Goal: Transaction & Acquisition: Purchase product/service

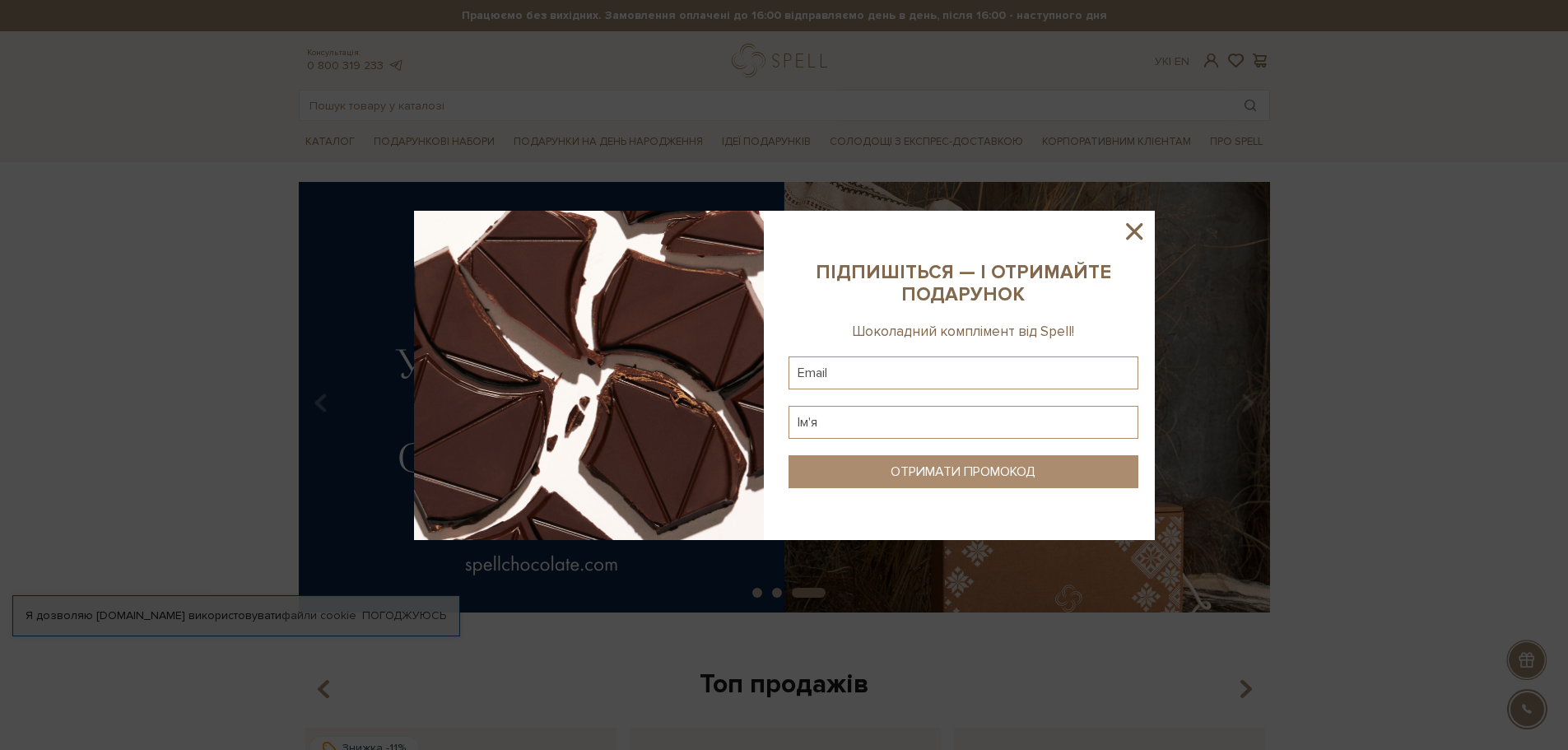
click at [1139, 229] on icon at bounding box center [1135, 231] width 28 height 28
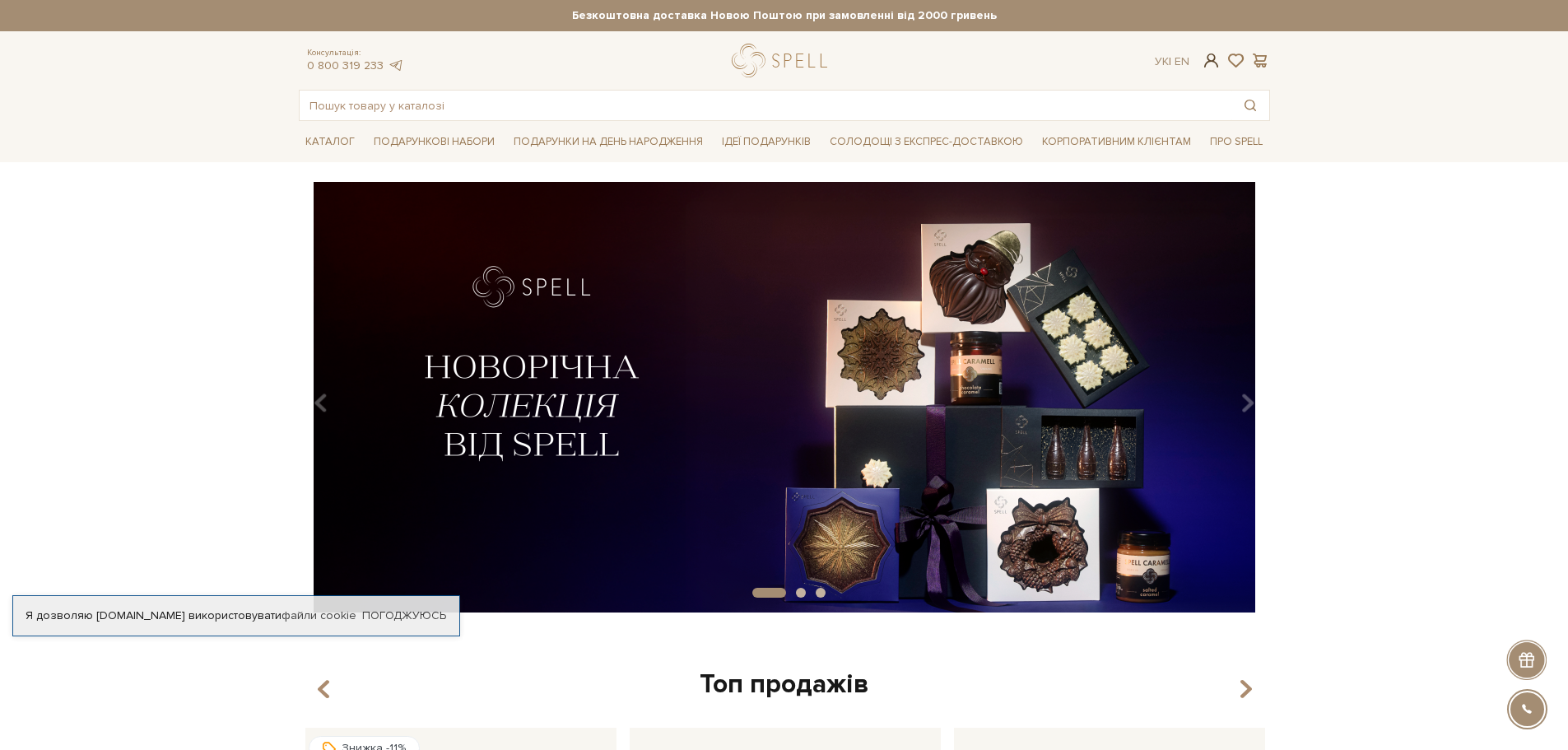
click at [1210, 63] on span at bounding box center [1211, 60] width 20 height 18
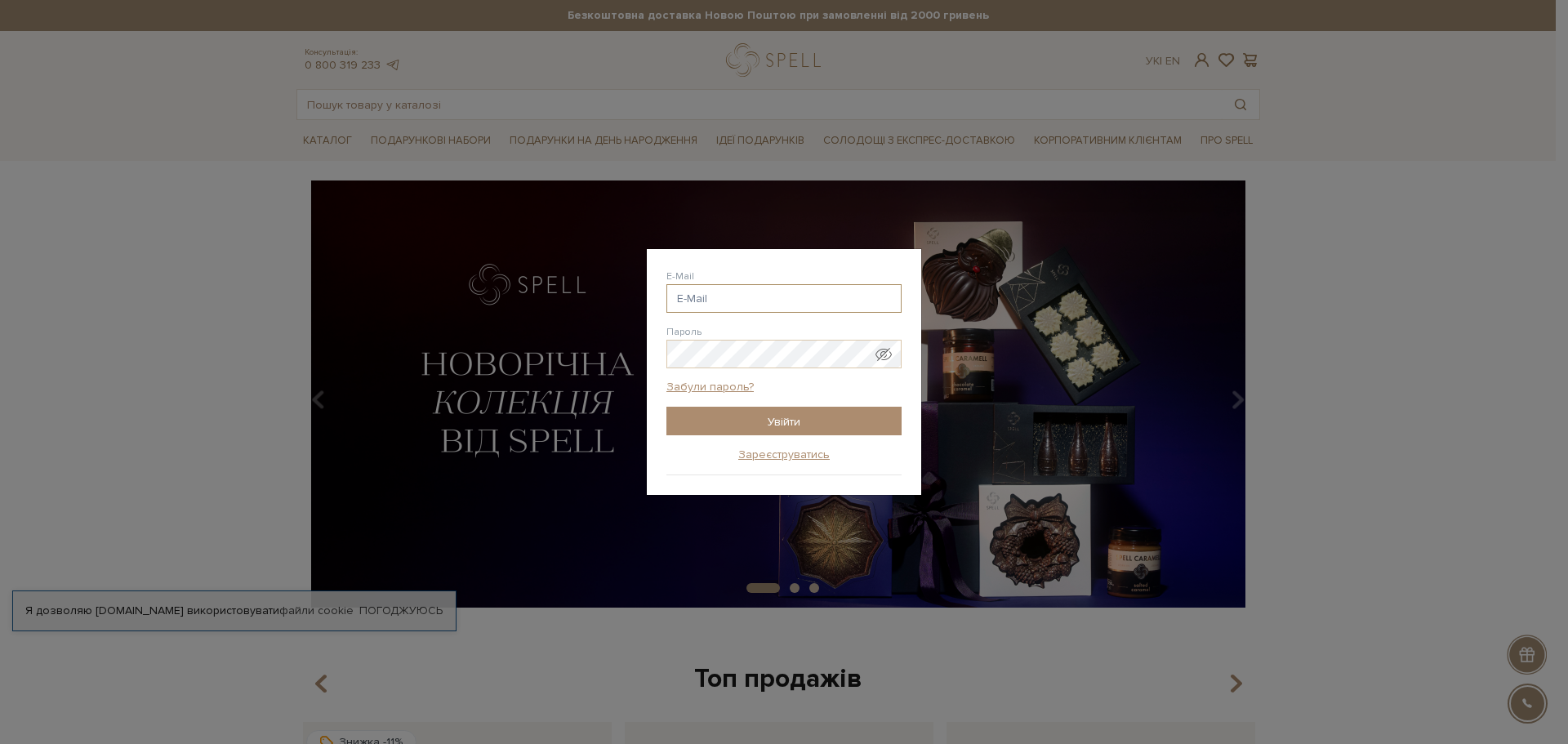
click at [718, 296] on input "E-Mail" at bounding box center [784, 298] width 235 height 29
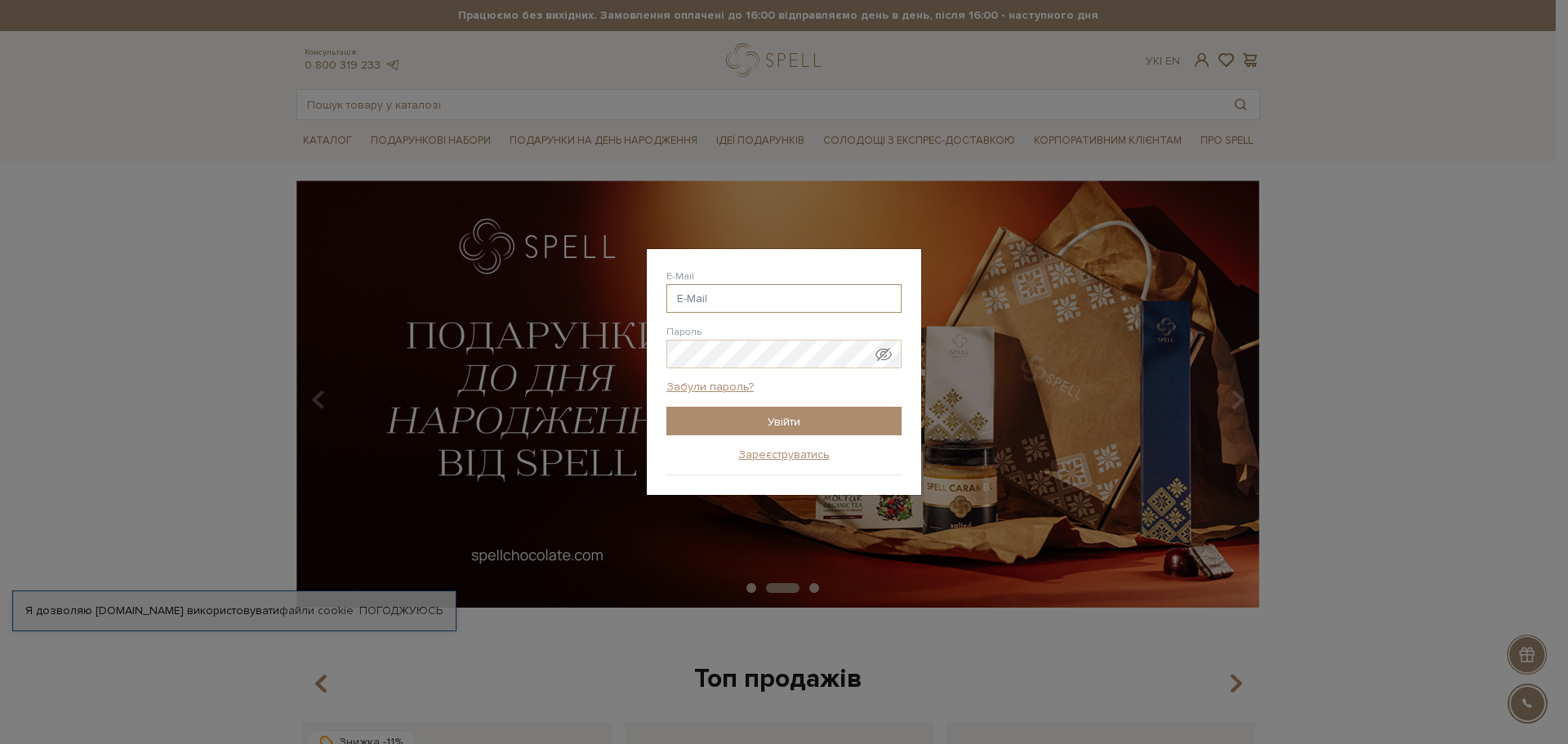
click at [708, 298] on input "E-Mail" at bounding box center [784, 298] width 235 height 29
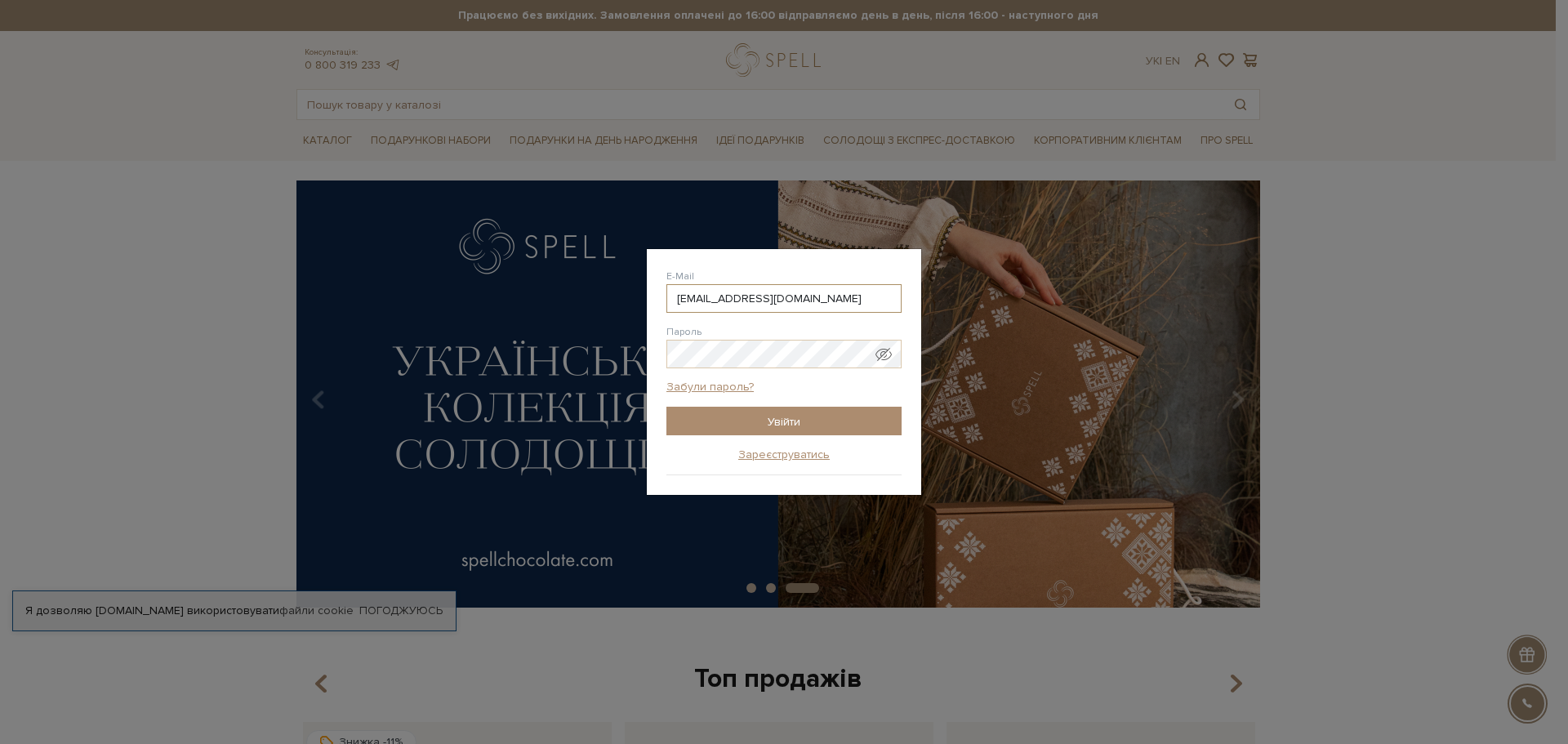
type input "[EMAIL_ADDRESS][DOMAIN_NAME]"
click at [694, 385] on link "Забули пароль?" at bounding box center [710, 386] width 88 height 15
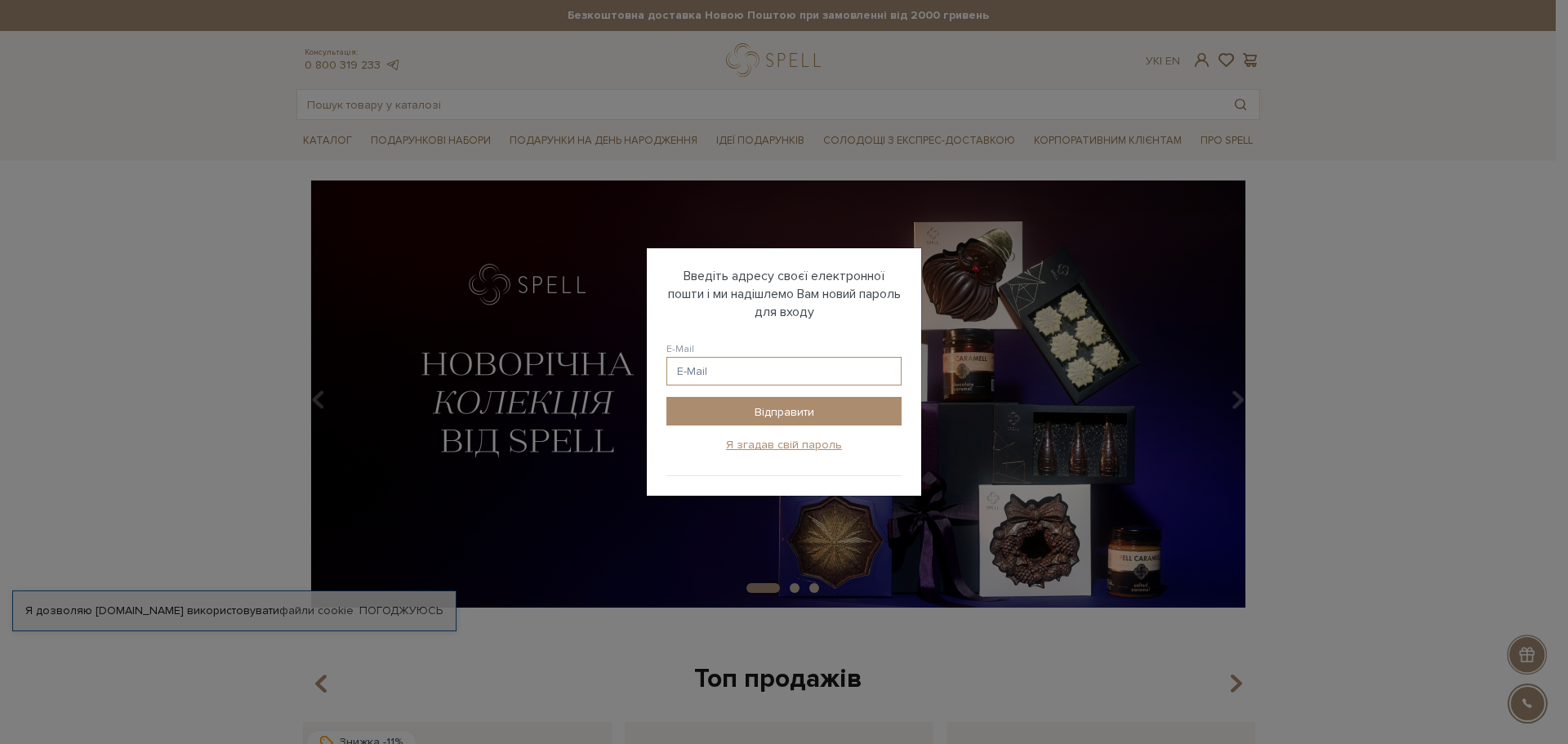
click at [715, 370] on input "E-Mail" at bounding box center [784, 371] width 235 height 29
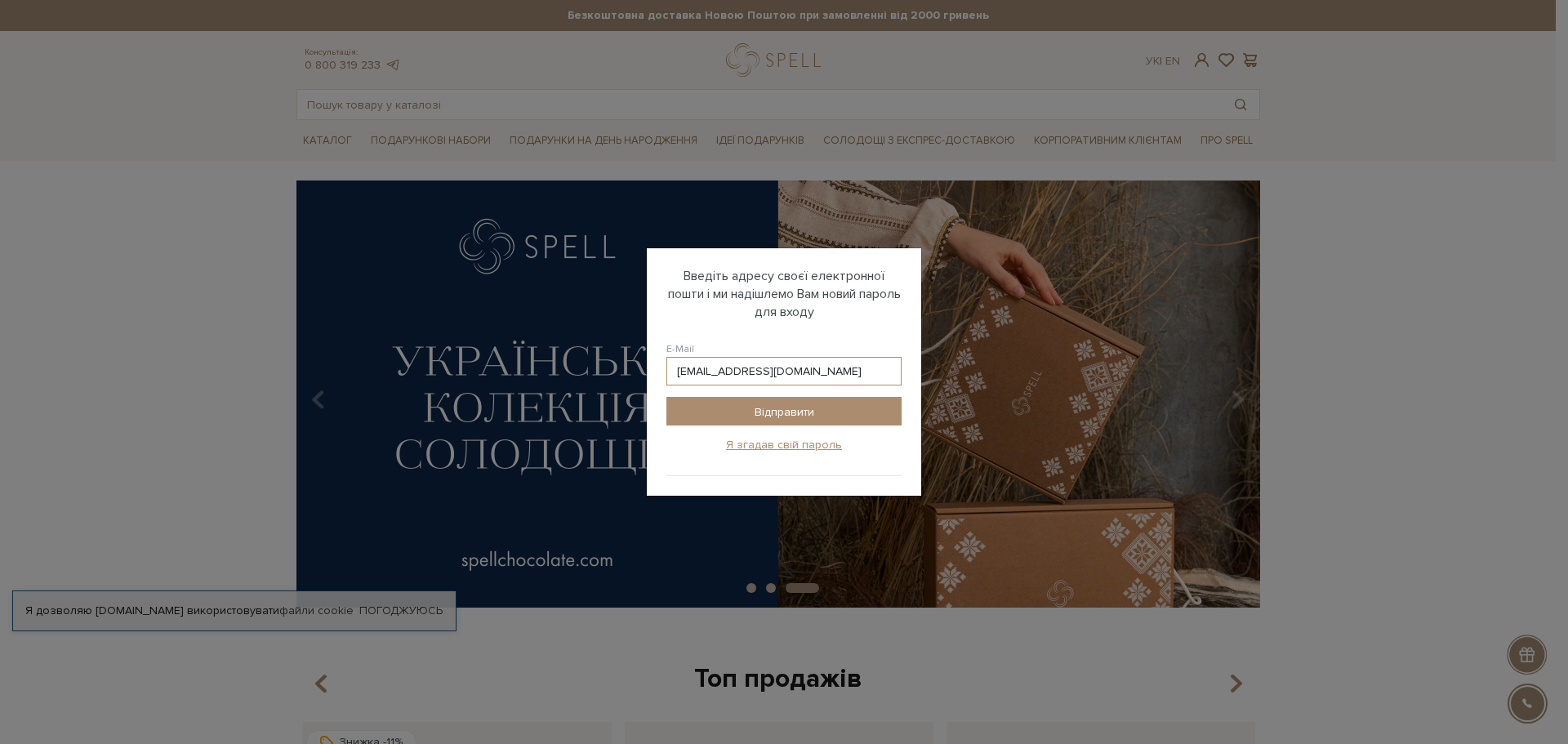
type input "[EMAIL_ADDRESS][DOMAIN_NAME]"
click at [666, 397] on input "Відправити" at bounding box center [784, 411] width 235 height 29
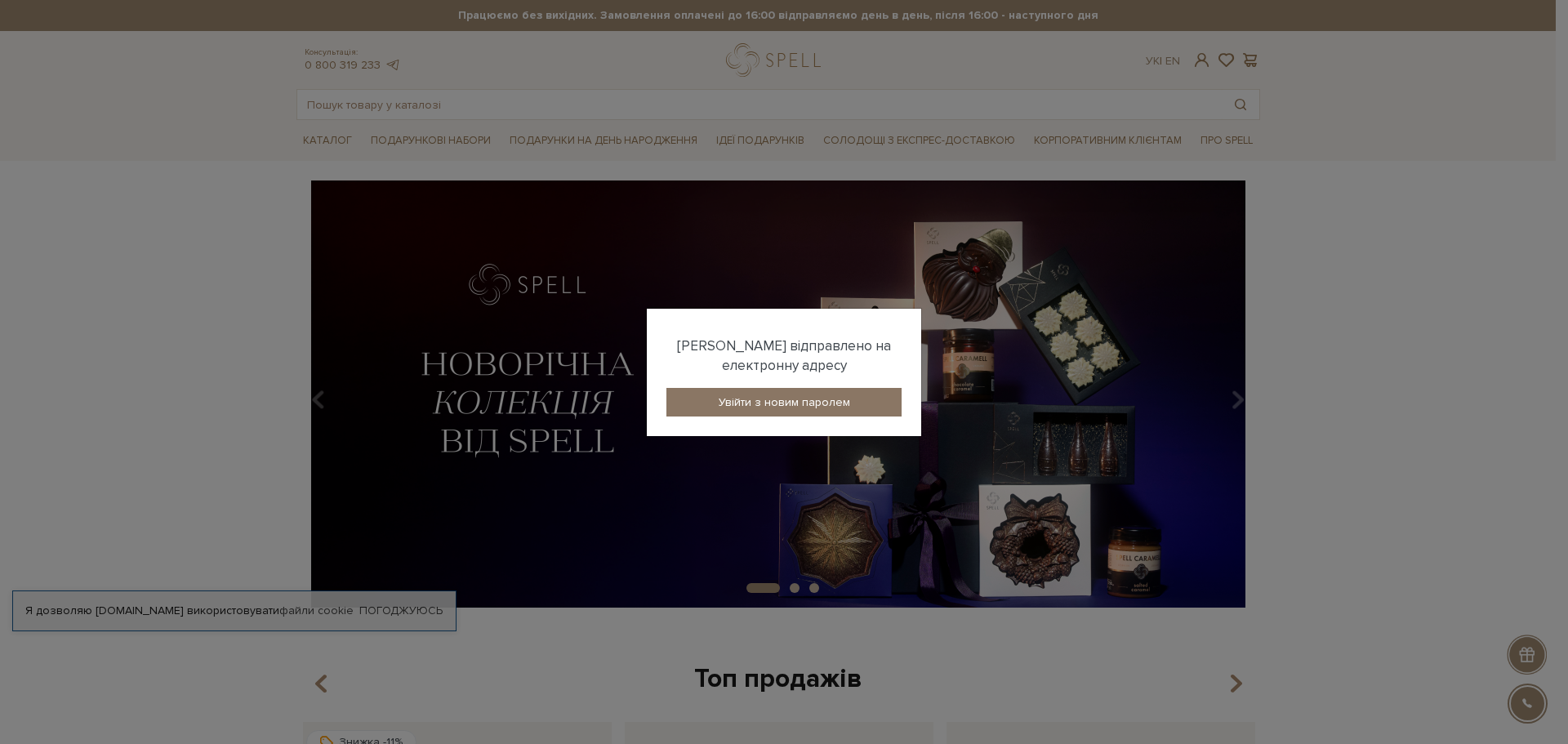
click at [771, 400] on link "Увійти з новим паролем" at bounding box center [784, 402] width 235 height 29
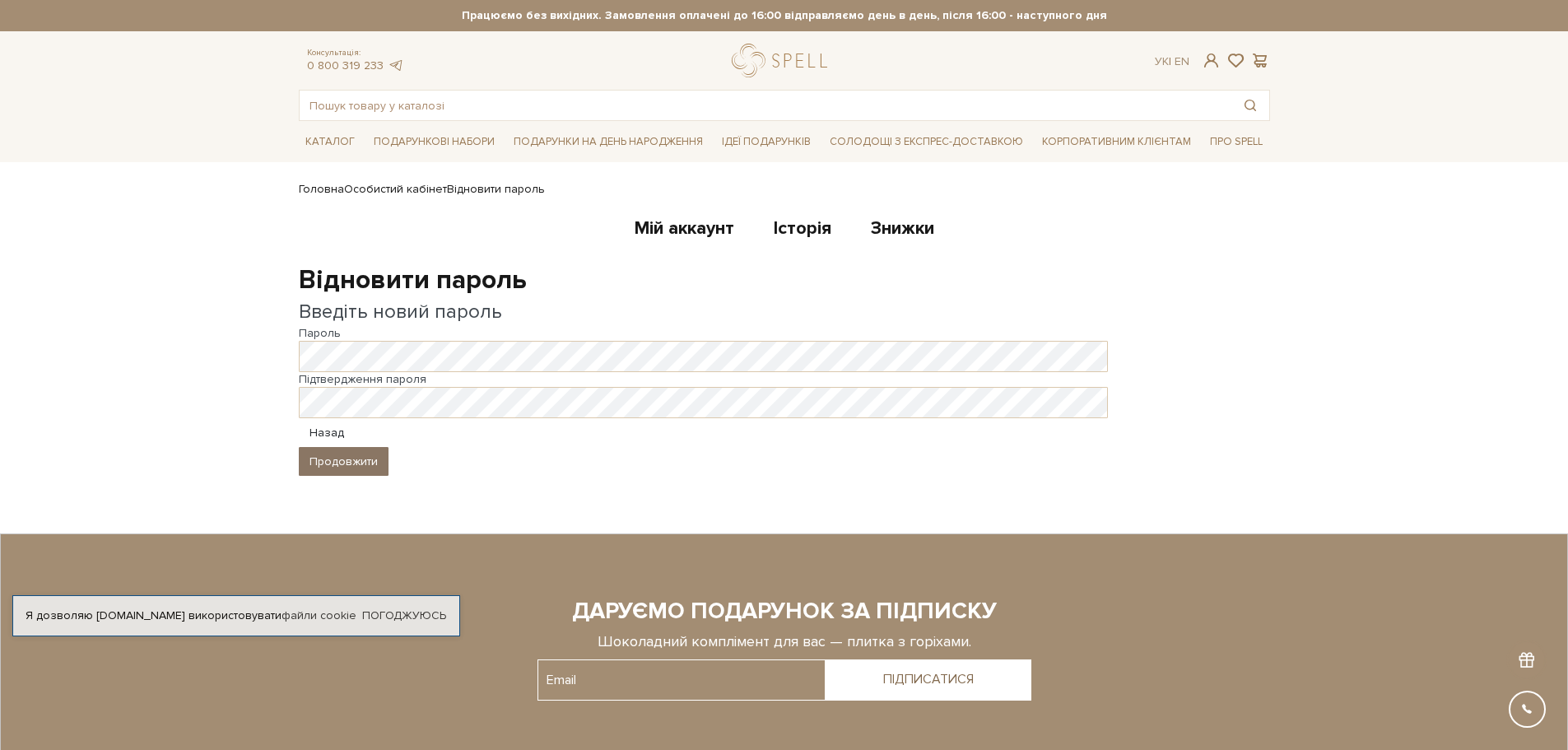
click at [352, 453] on button "Продовжити" at bounding box center [343, 461] width 89 height 29
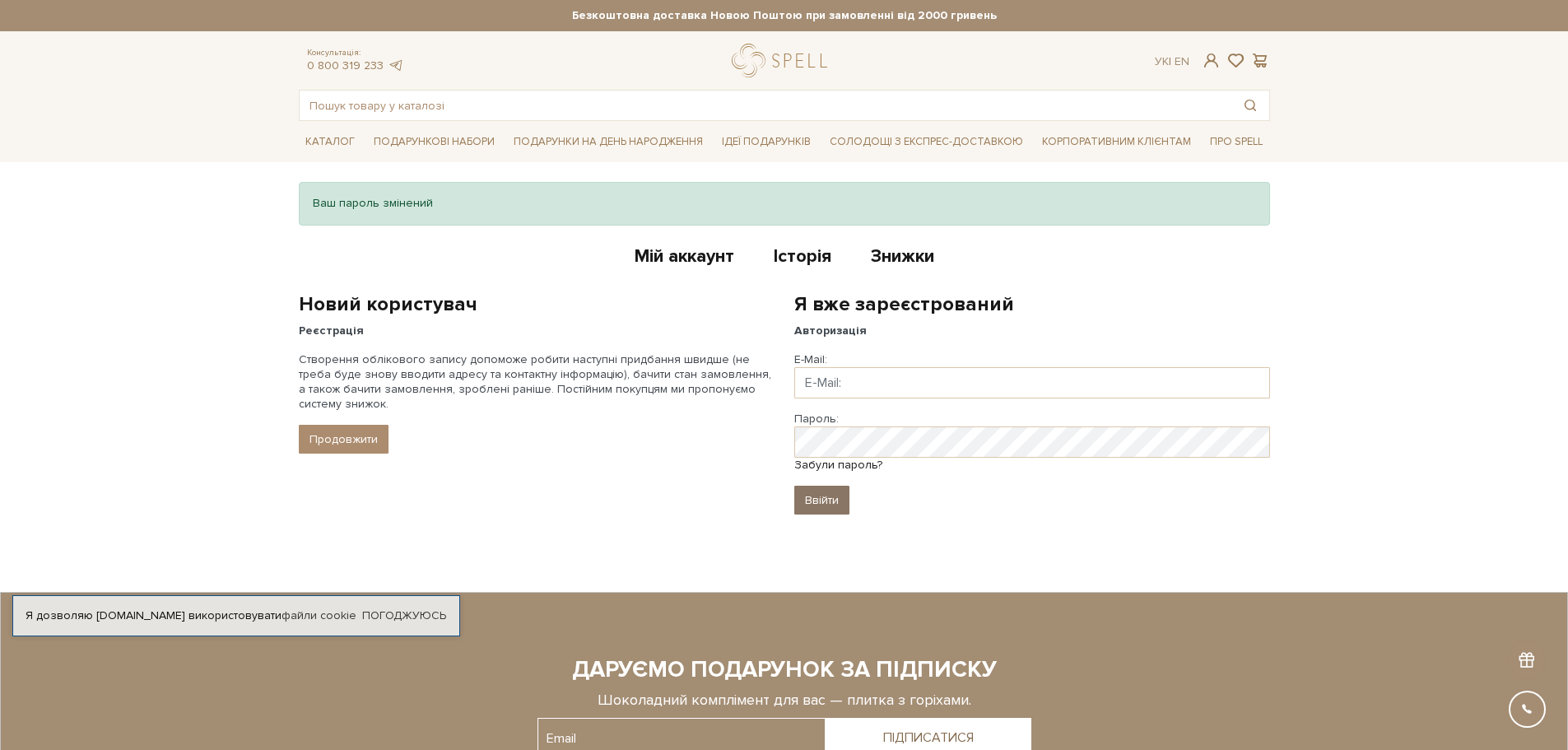
type input "[EMAIL_ADDRESS][DOMAIN_NAME]"
click at [821, 496] on input "Ввійти" at bounding box center [821, 500] width 55 height 29
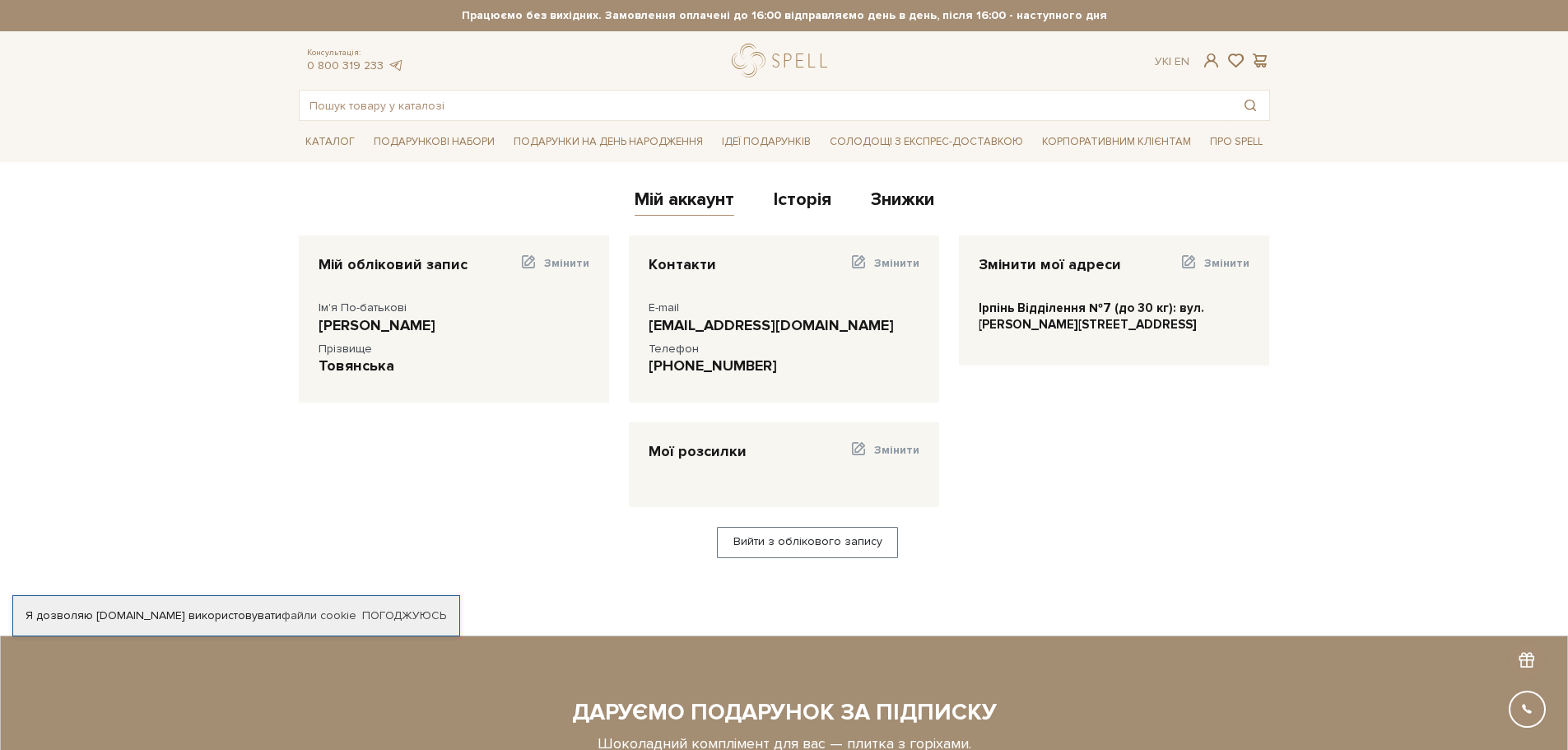
click at [1046, 427] on div "Контакти Змінити E-mail vdemet@gmail.com Телефон" at bounding box center [949, 381] width 661 height 291
click at [896, 197] on link "Знижки" at bounding box center [903, 201] width 63 height 27
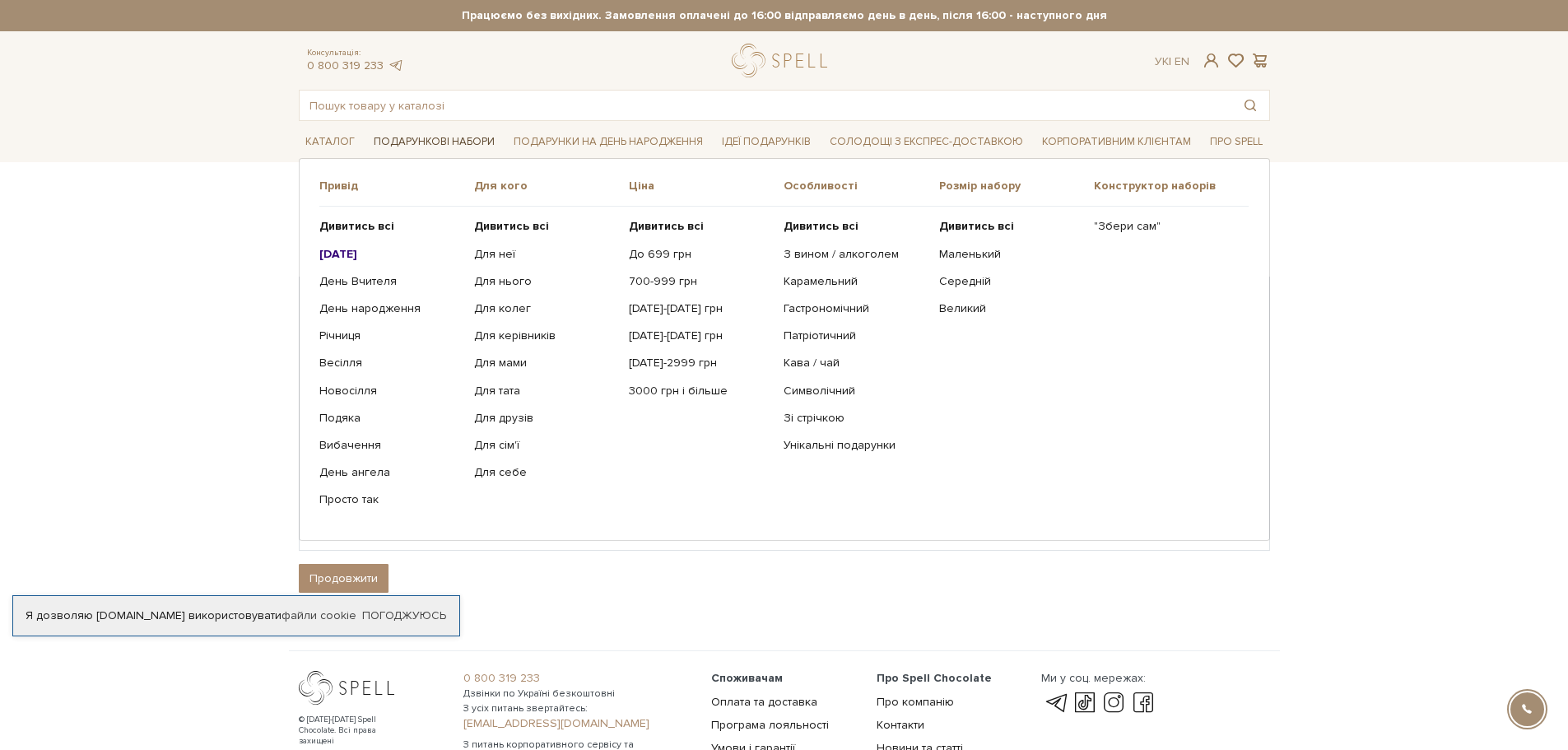
click at [461, 132] on link "Подарункові набори" at bounding box center [433, 142] width 134 height 25
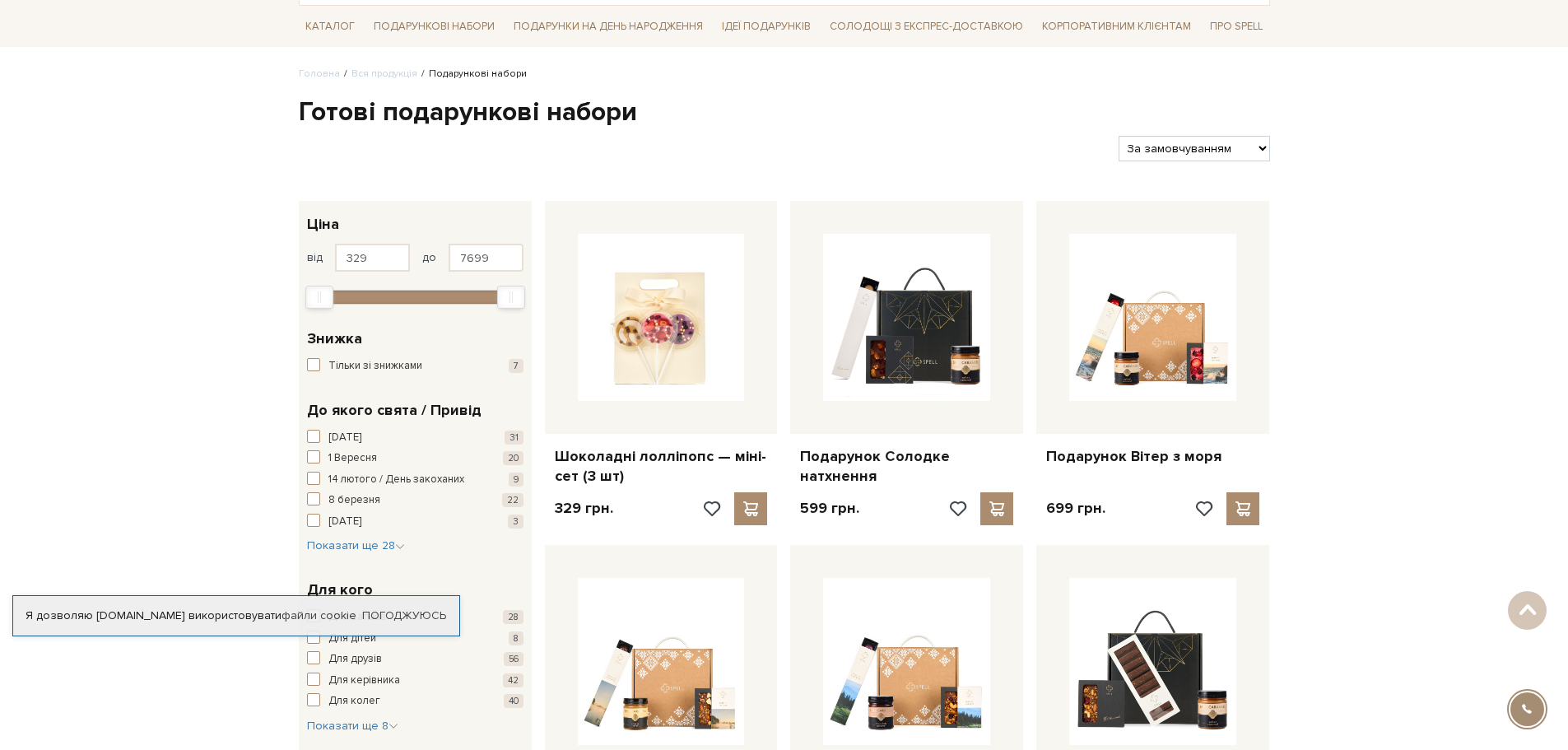
scroll to position [119, 0]
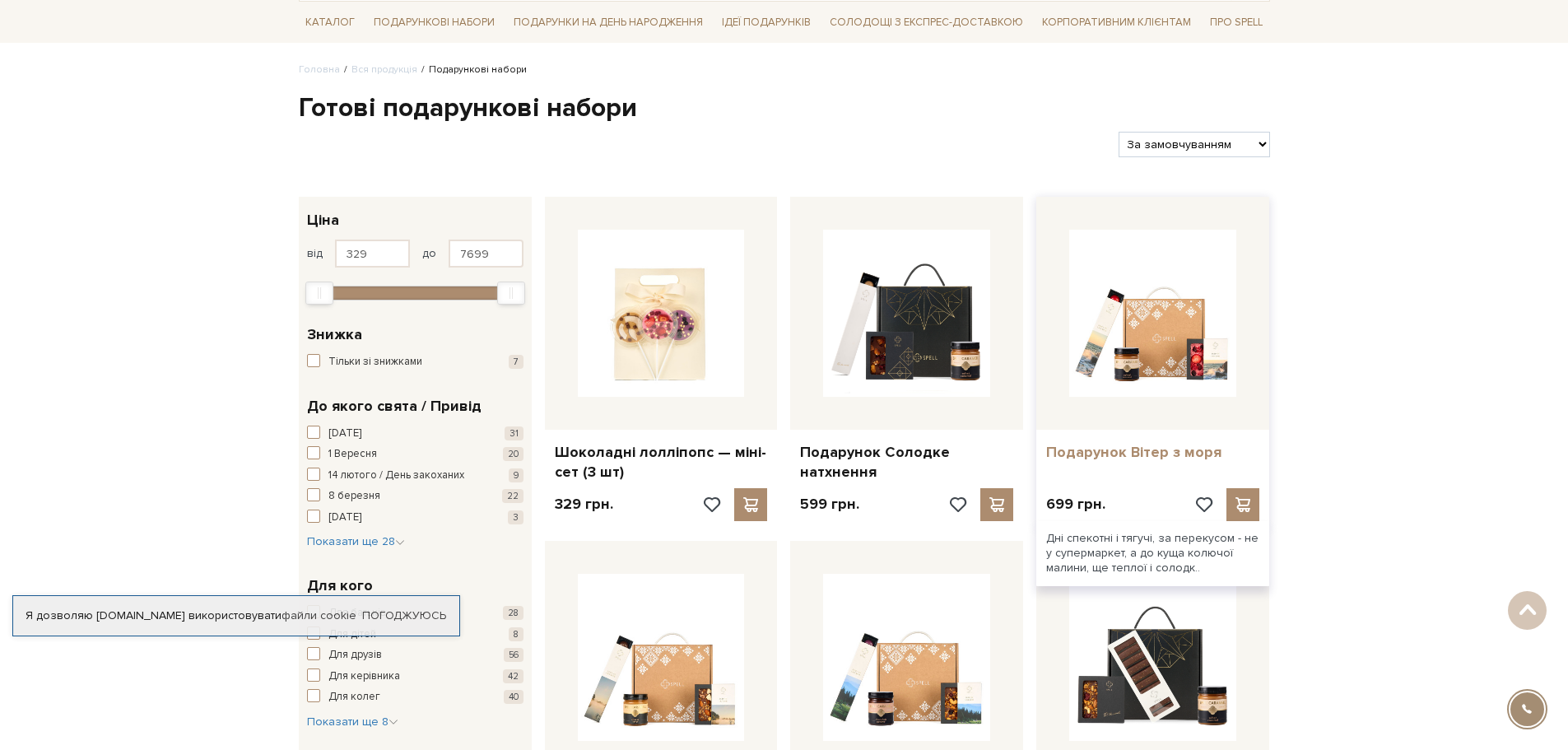
click at [1103, 448] on link "Подарунок Вітер з моря" at bounding box center [1153, 452] width 214 height 19
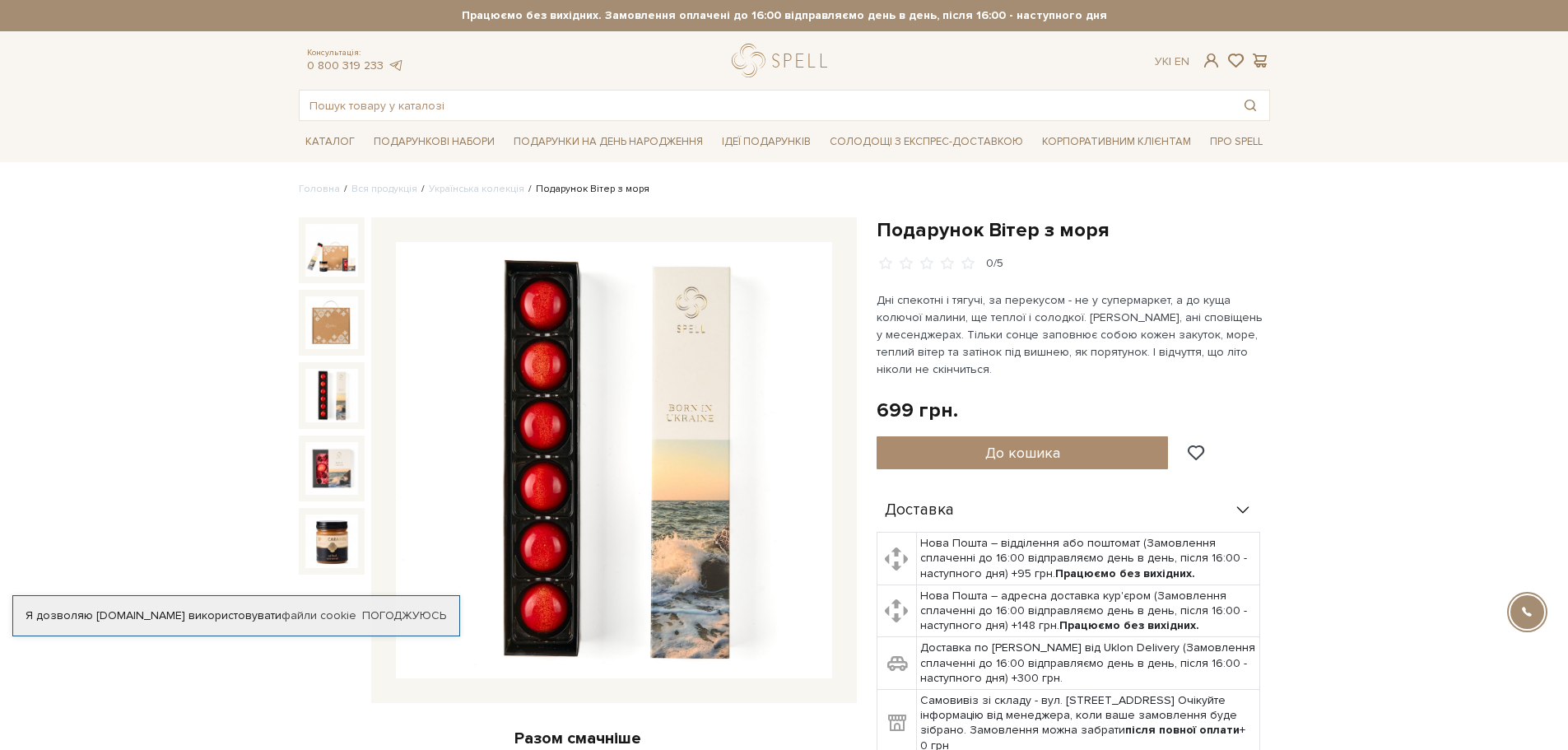
click at [318, 392] on img at bounding box center [332, 395] width 53 height 53
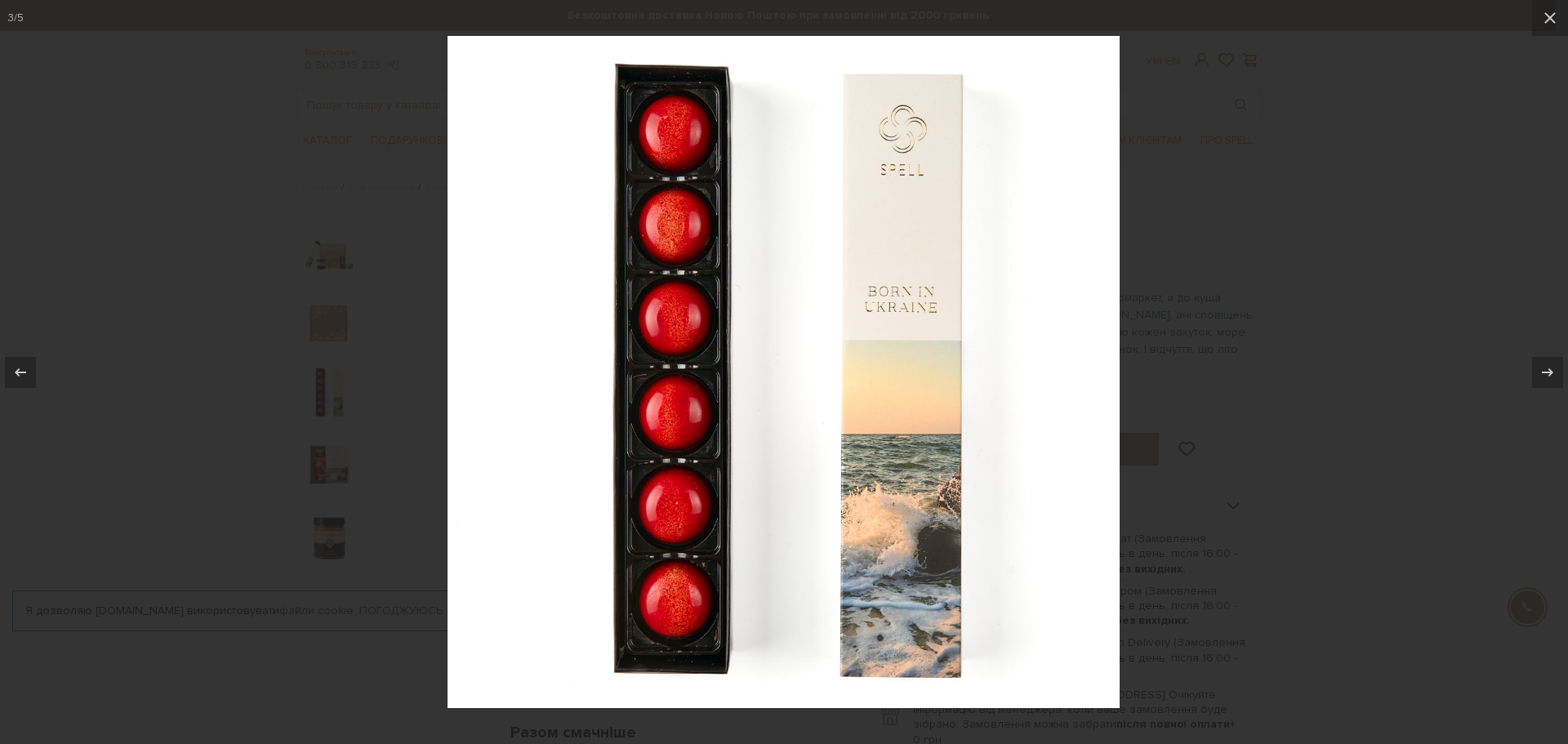
click at [1211, 279] on div at bounding box center [784, 372] width 1568 height 744
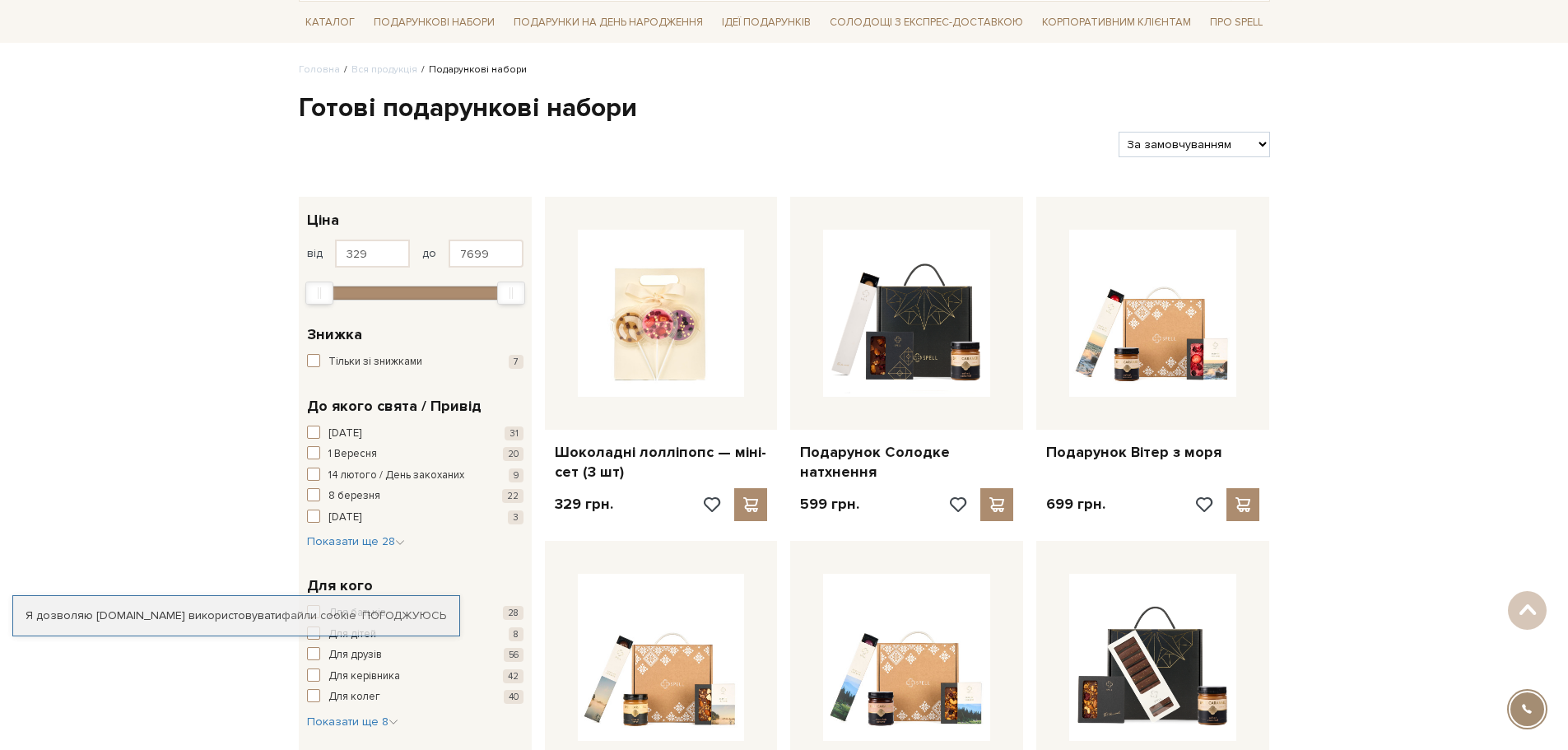
scroll to position [119, 0]
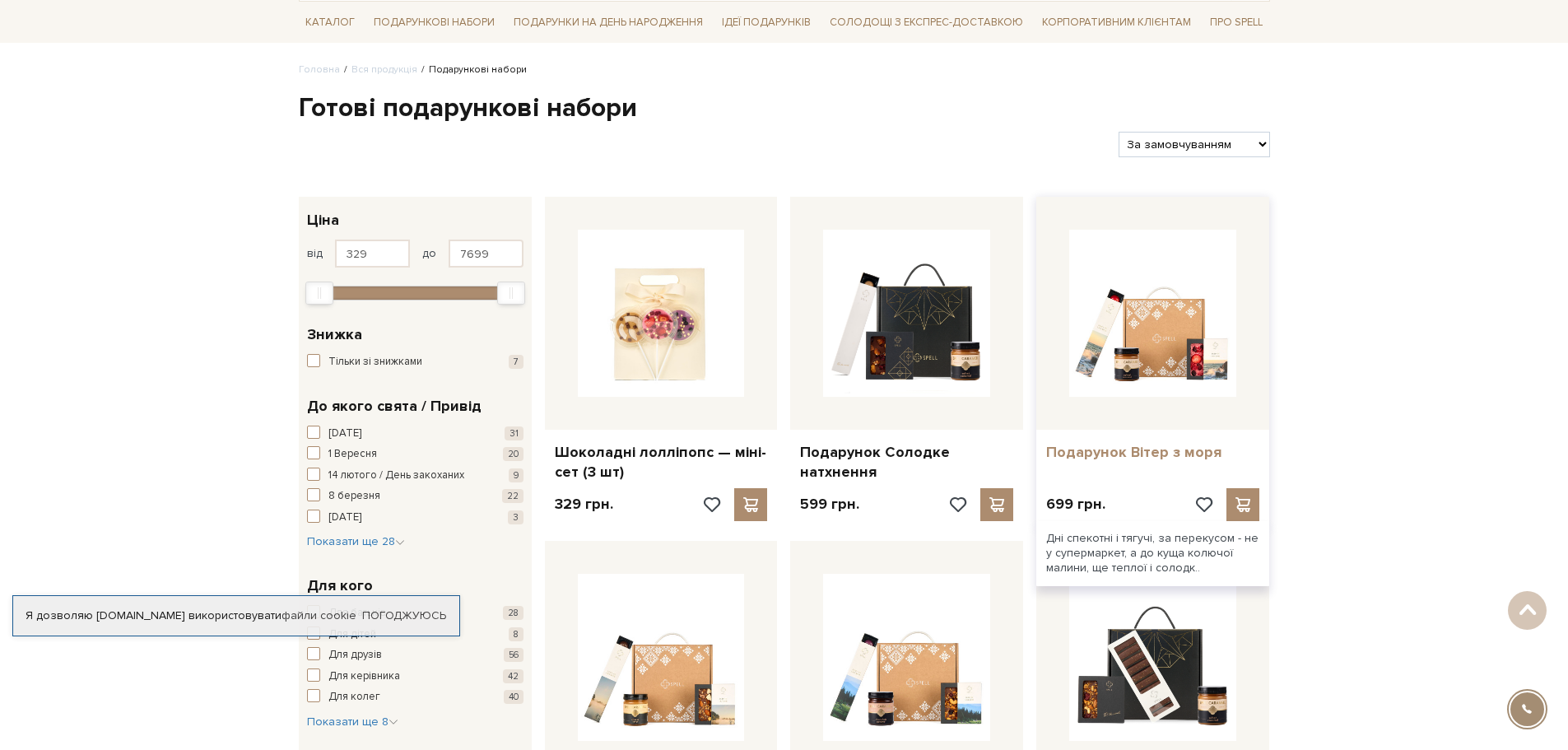
click at [1088, 455] on link "Подарунок Вітер з моря" at bounding box center [1153, 452] width 214 height 19
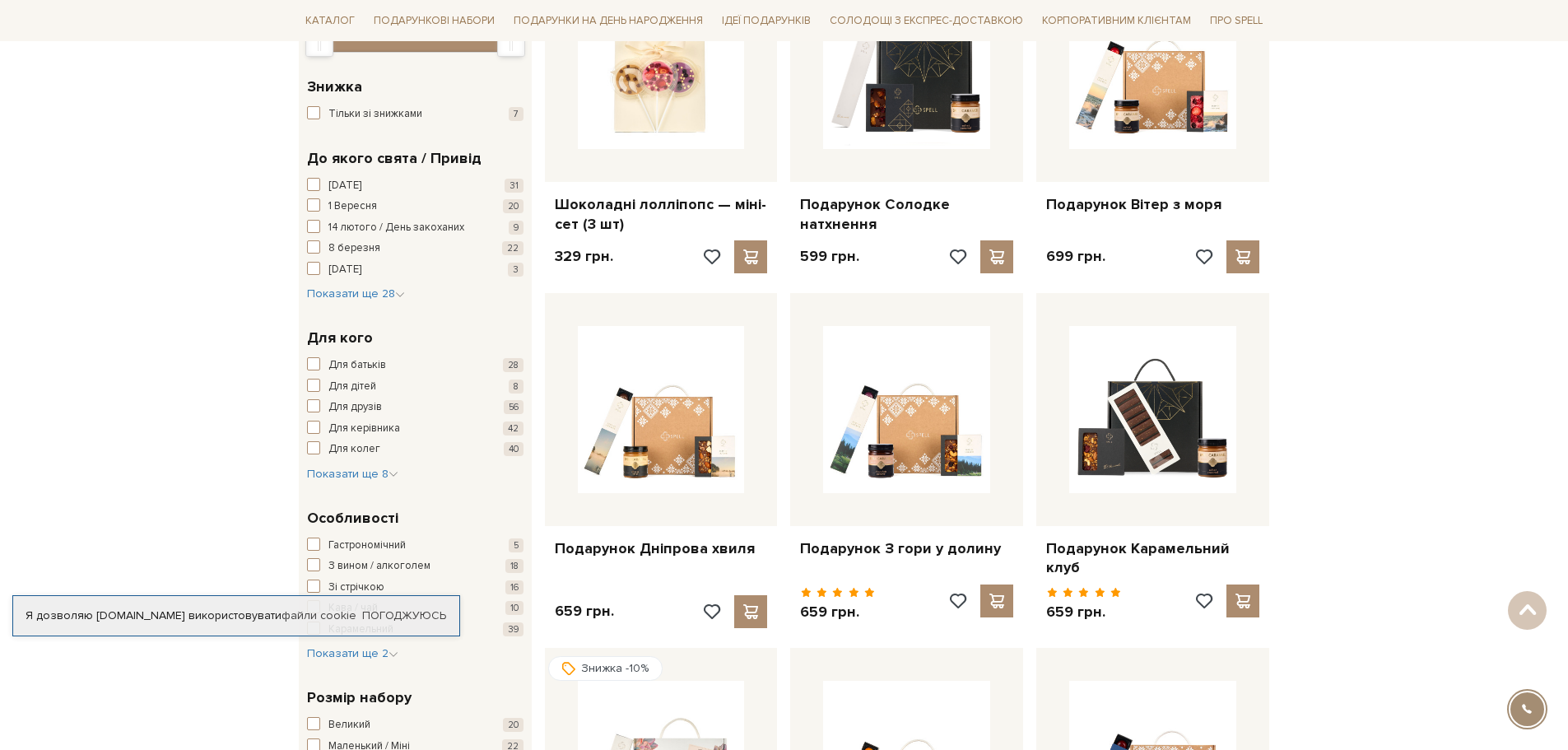
scroll to position [27, 0]
